Goal: Feedback & Contribution: Leave review/rating

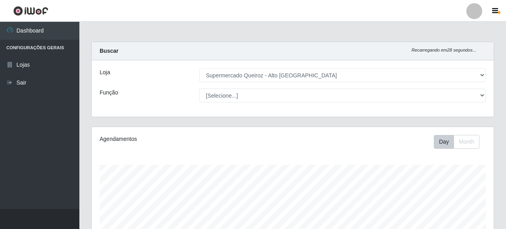
select select "496"
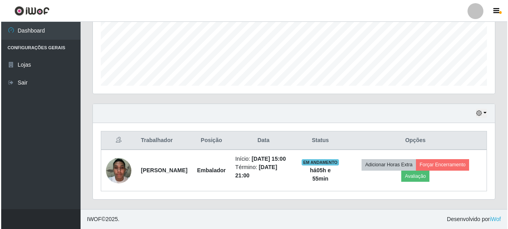
scroll to position [165, 402]
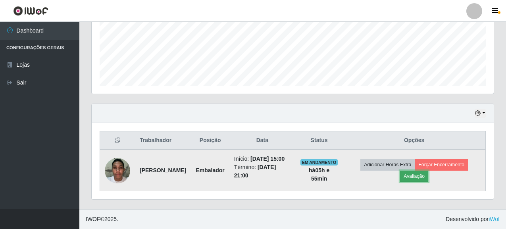
click at [413, 180] on button "Avaliação" at bounding box center [414, 176] width 28 height 11
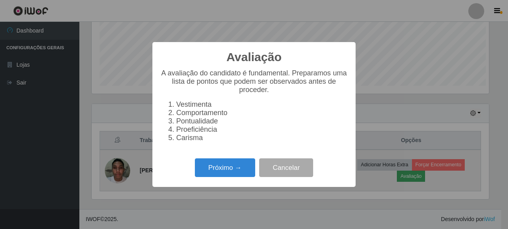
scroll to position [165, 397]
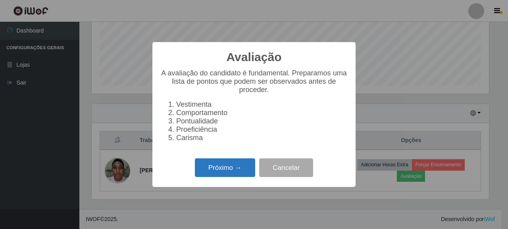
click at [242, 175] on button "Próximo →" at bounding box center [225, 167] width 60 height 19
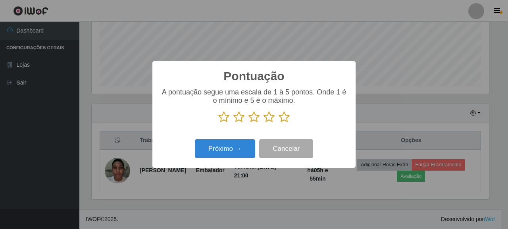
click at [285, 113] on icon at bounding box center [284, 117] width 11 height 12
click at [279, 123] on input "radio" at bounding box center [279, 123] width 0 height 0
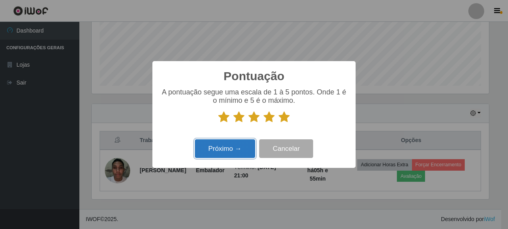
click at [245, 145] on button "Próximo →" at bounding box center [225, 148] width 60 height 19
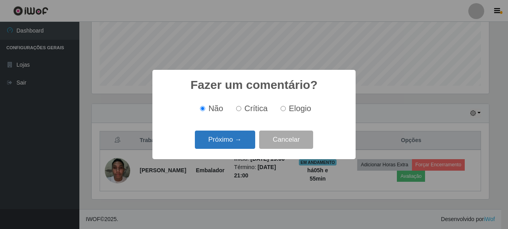
click at [244, 145] on button "Próximo →" at bounding box center [225, 140] width 60 height 19
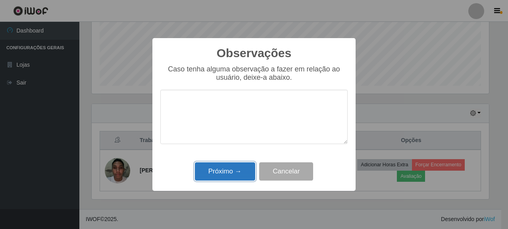
click at [243, 171] on button "Próximo →" at bounding box center [225, 171] width 60 height 19
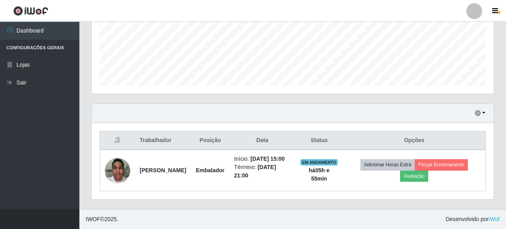
scroll to position [192, 0]
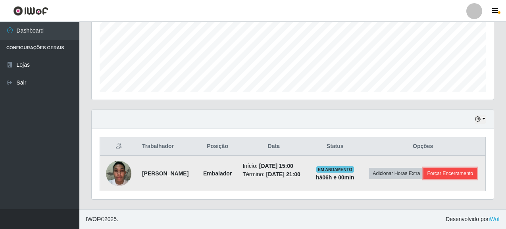
click at [437, 171] on button "Forçar Encerramento" at bounding box center [449, 173] width 53 height 11
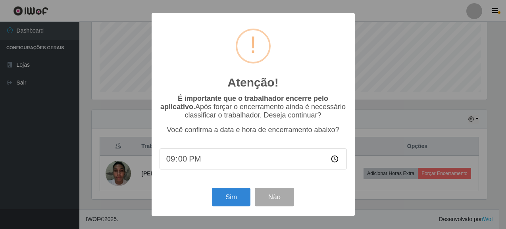
scroll to position [165, 397]
click at [222, 206] on button "Sim" at bounding box center [232, 197] width 38 height 19
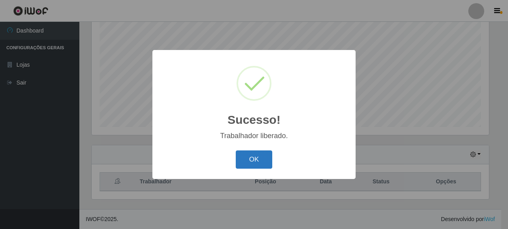
click at [260, 160] on button "OK" at bounding box center [254, 159] width 37 height 19
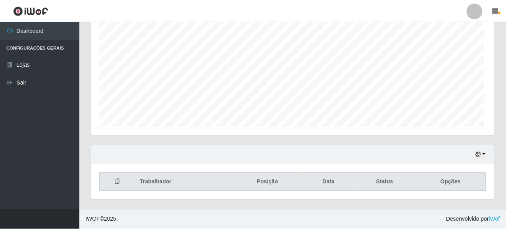
scroll to position [165, 402]
